Goal: Information Seeking & Learning: Learn about a topic

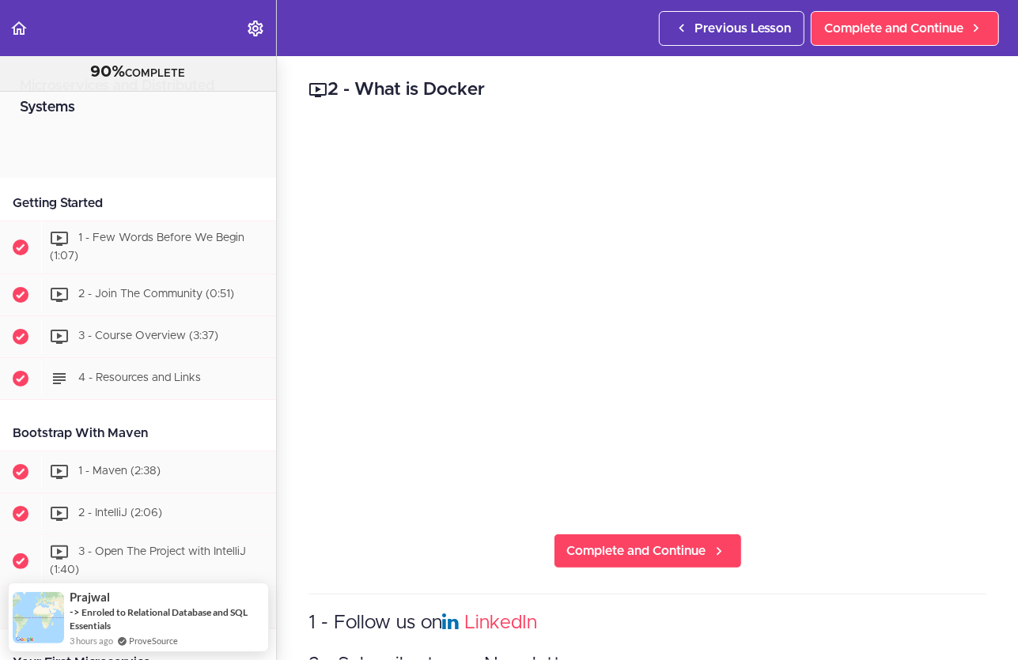
scroll to position [4176, 0]
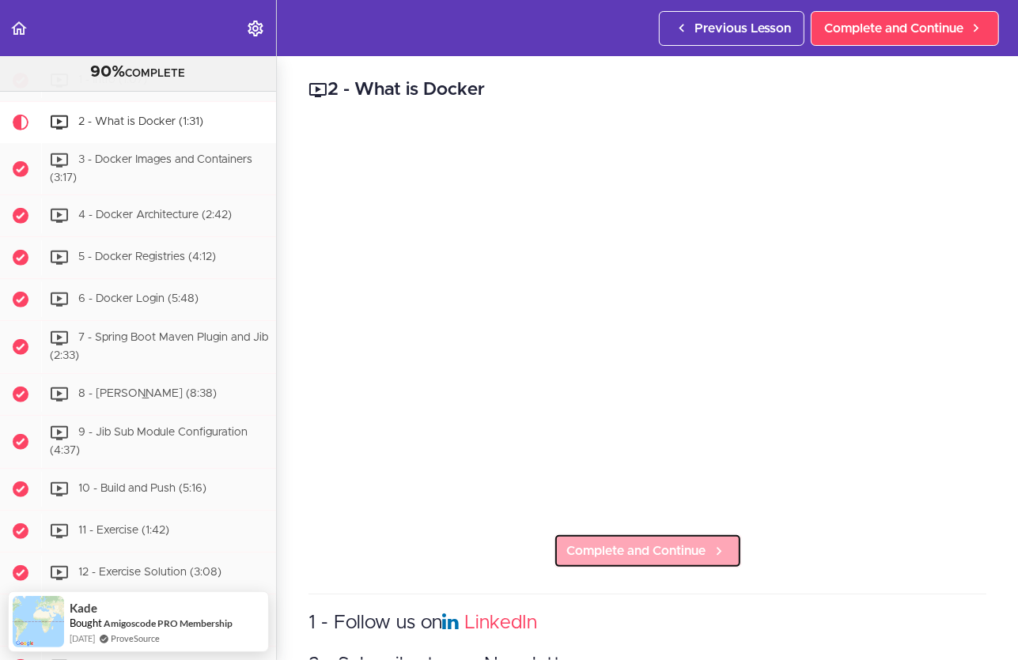
click at [717, 550] on icon at bounding box center [718, 551] width 19 height 17
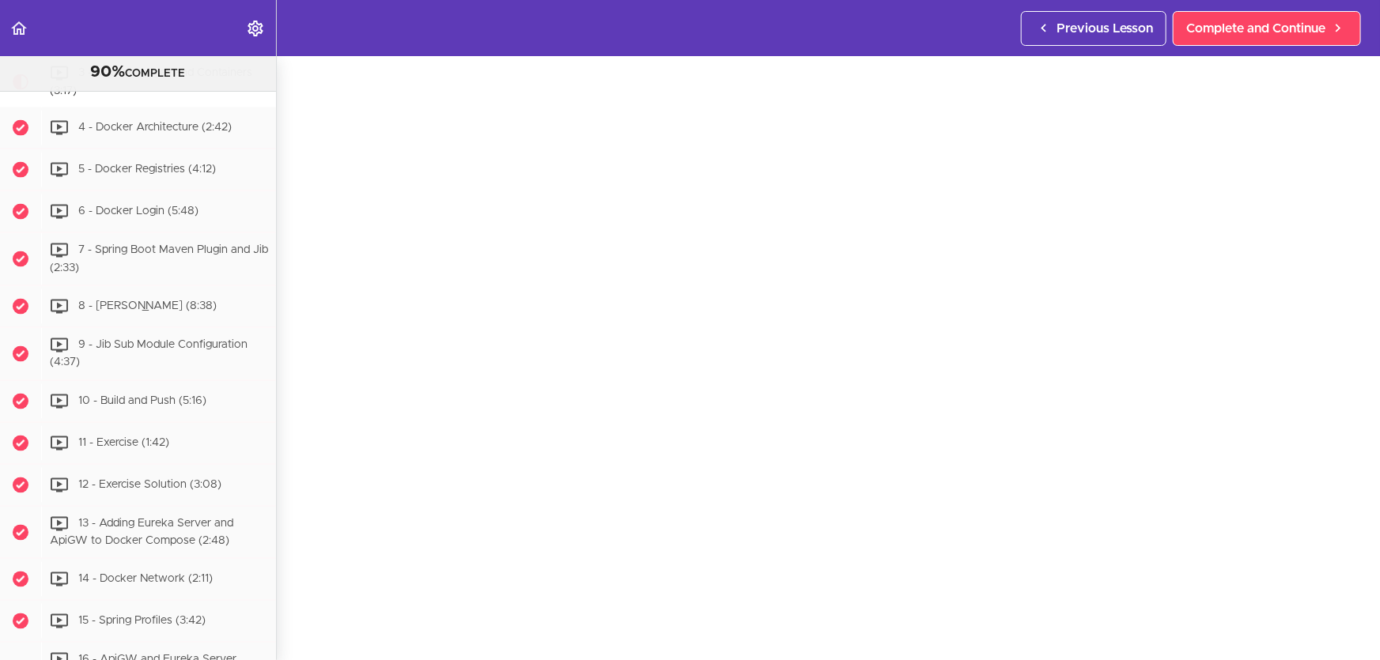
scroll to position [143, 0]
click at [1007, 623] on section "Microservices and Distributed Systems 90% COMPLETE Getting Started 1 - Few Word…" at bounding box center [690, 358] width 1380 height 604
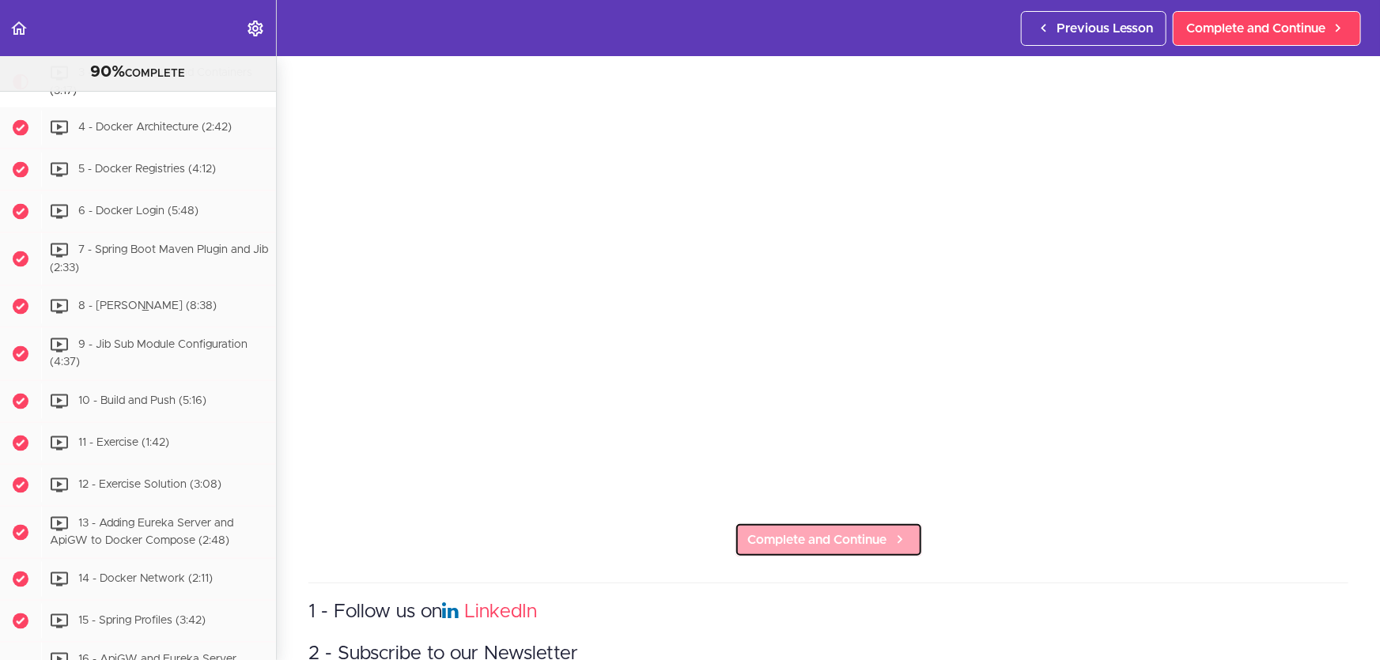
click at [798, 531] on span "Complete and Continue" at bounding box center [817, 540] width 139 height 19
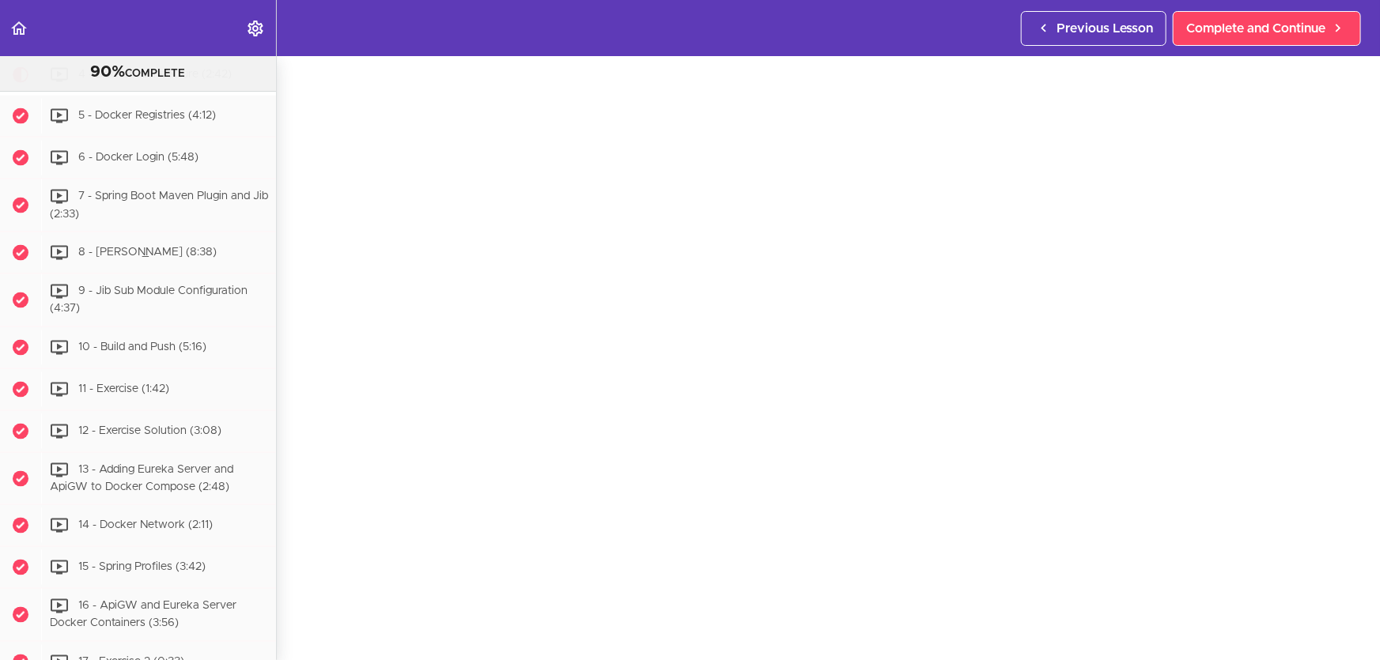
scroll to position [143, 0]
click at [868, 604] on span "Complete and Continue" at bounding box center [817, 612] width 139 height 19
